Goal: Task Accomplishment & Management: Manage account settings

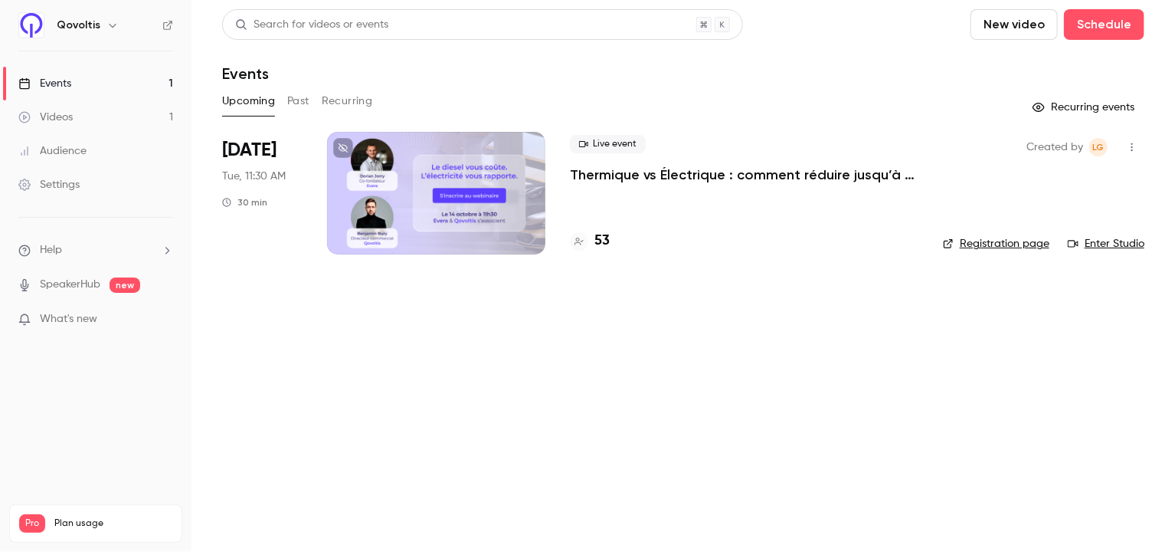
click at [467, 187] on div at bounding box center [436, 193] width 218 height 123
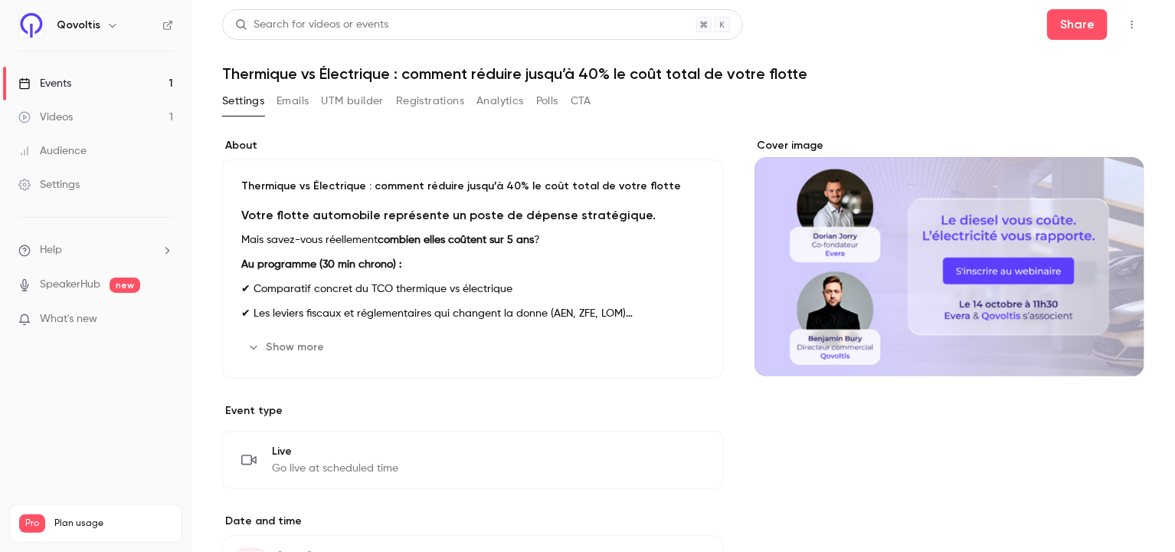
click at [63, 87] on div "Events" at bounding box center [44, 83] width 53 height 15
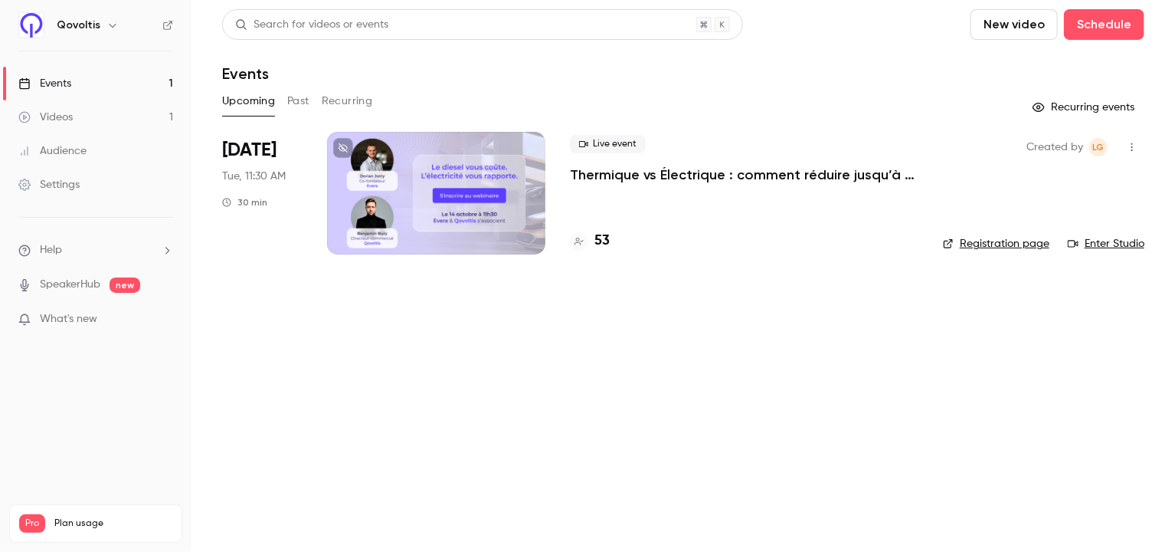
click at [431, 209] on div at bounding box center [436, 193] width 218 height 123
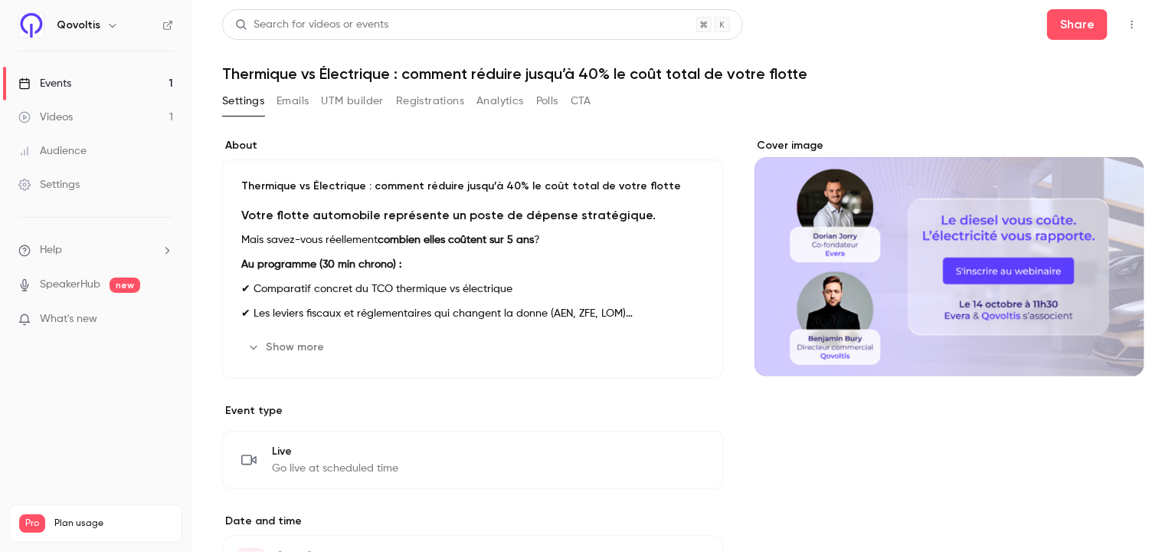
click at [578, 92] on button "CTA" at bounding box center [581, 101] width 21 height 25
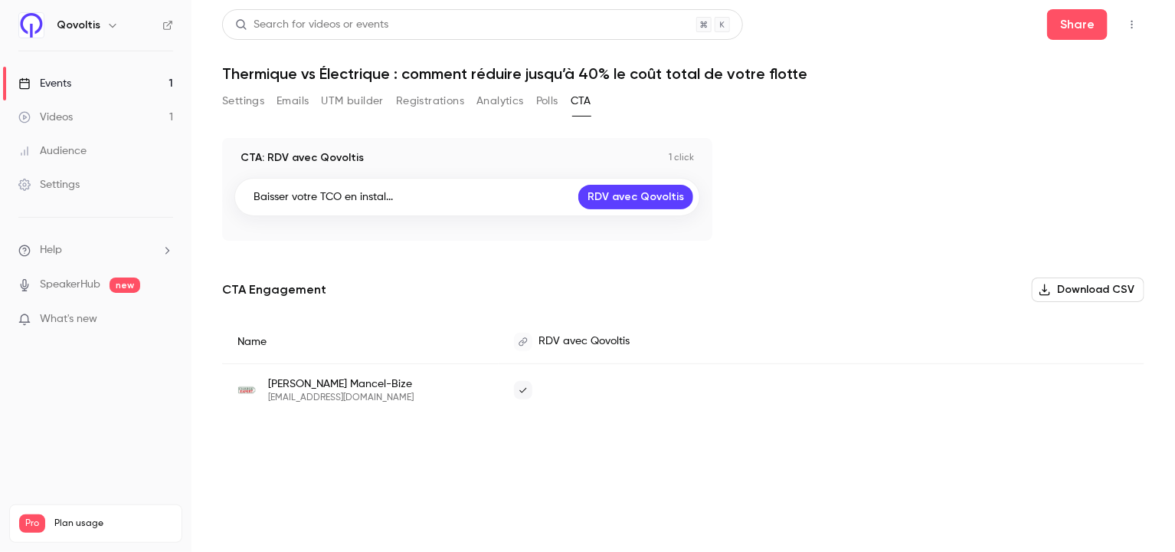
click at [544, 103] on button "Polls" at bounding box center [547, 101] width 22 height 25
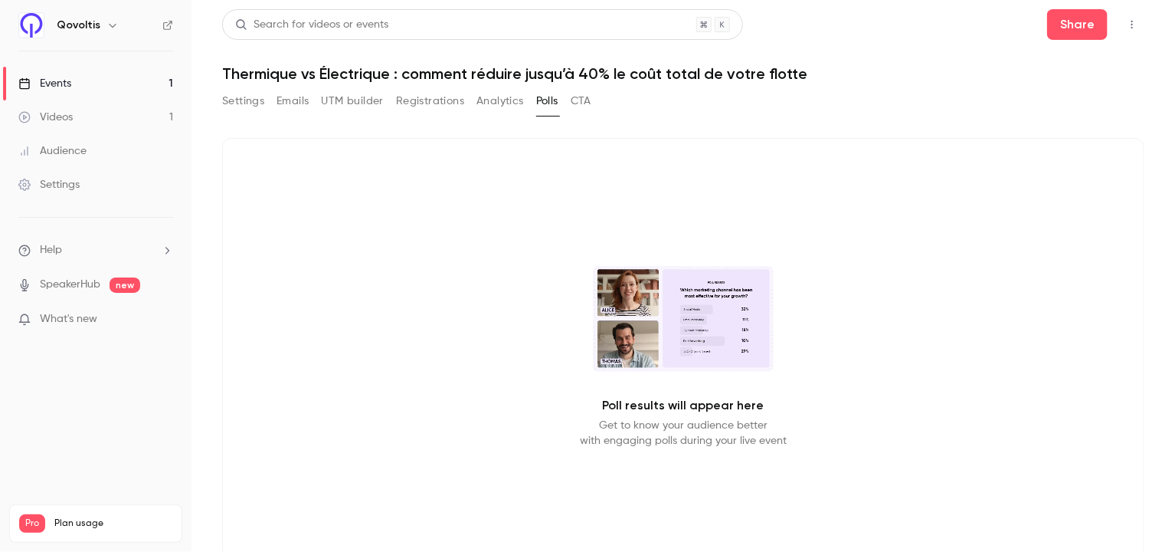
click at [496, 100] on button "Analytics" at bounding box center [501, 101] width 48 height 25
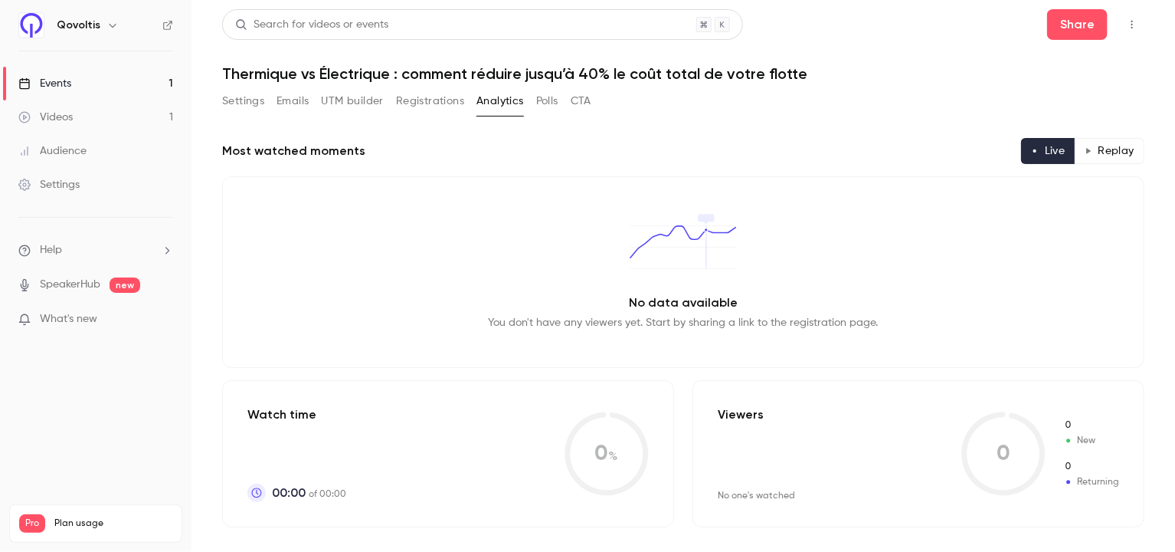
click at [1126, 22] on button "button" at bounding box center [1132, 24] width 25 height 25
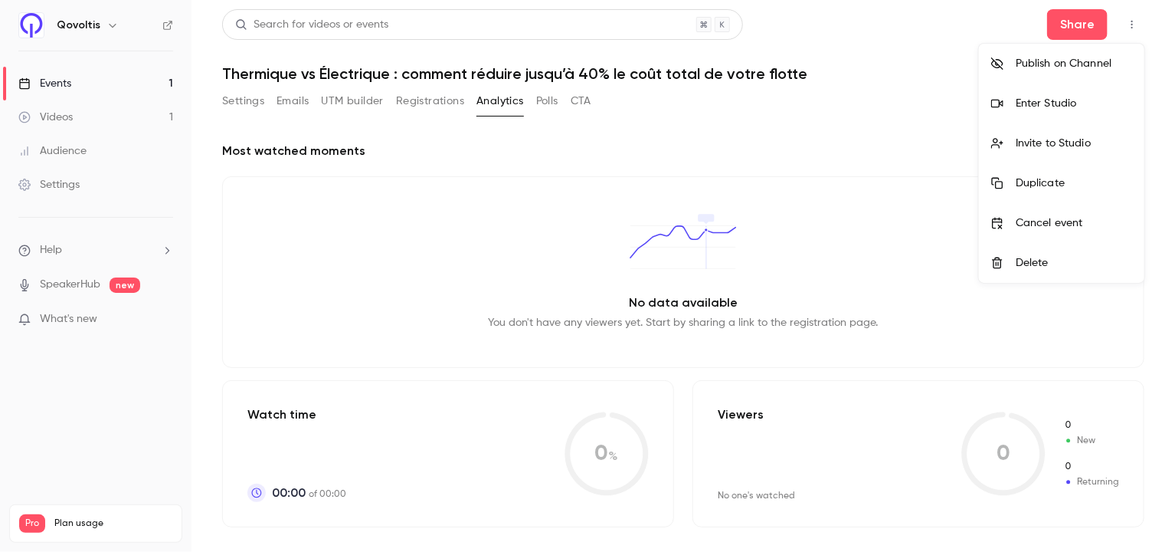
click at [1044, 99] on div "Enter Studio" at bounding box center [1074, 103] width 116 height 15
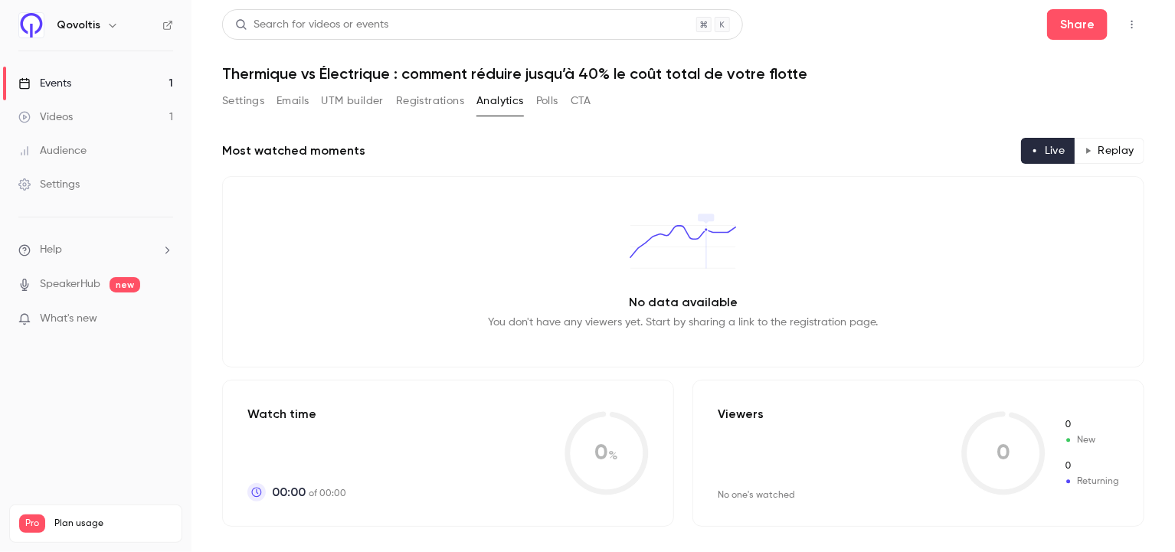
click at [539, 100] on button "Polls" at bounding box center [547, 101] width 22 height 25
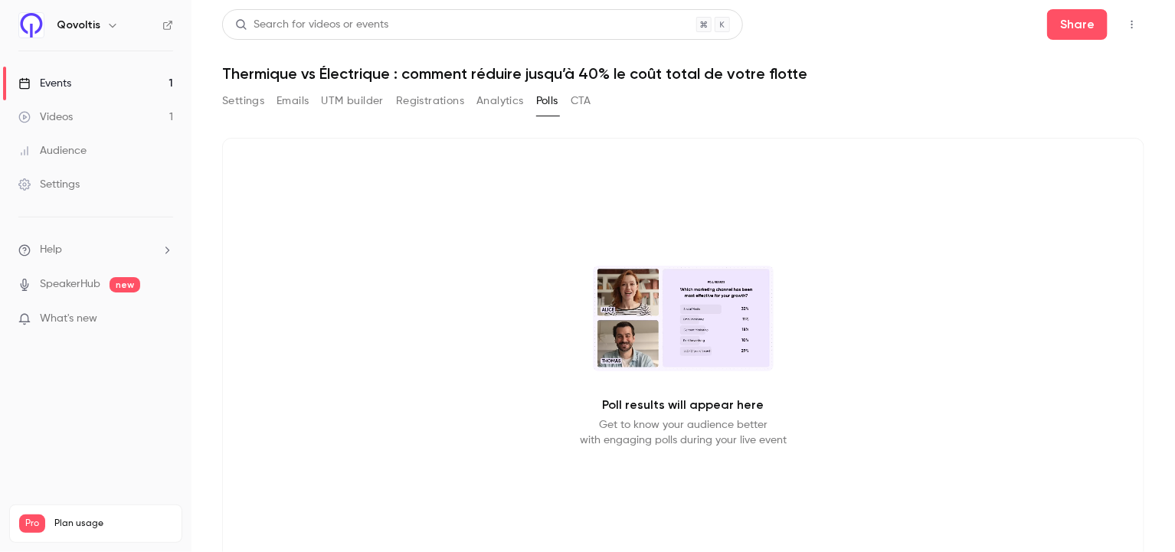
click at [498, 100] on button "Analytics" at bounding box center [501, 101] width 48 height 25
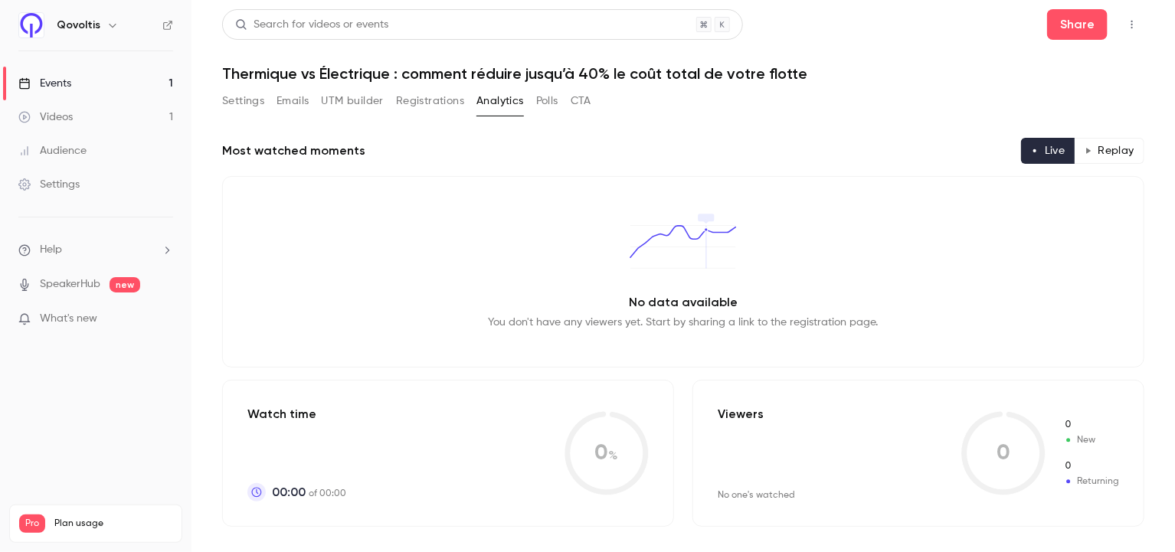
click at [414, 99] on button "Registrations" at bounding box center [430, 101] width 68 height 25
